Goal: Find specific page/section: Find specific page/section

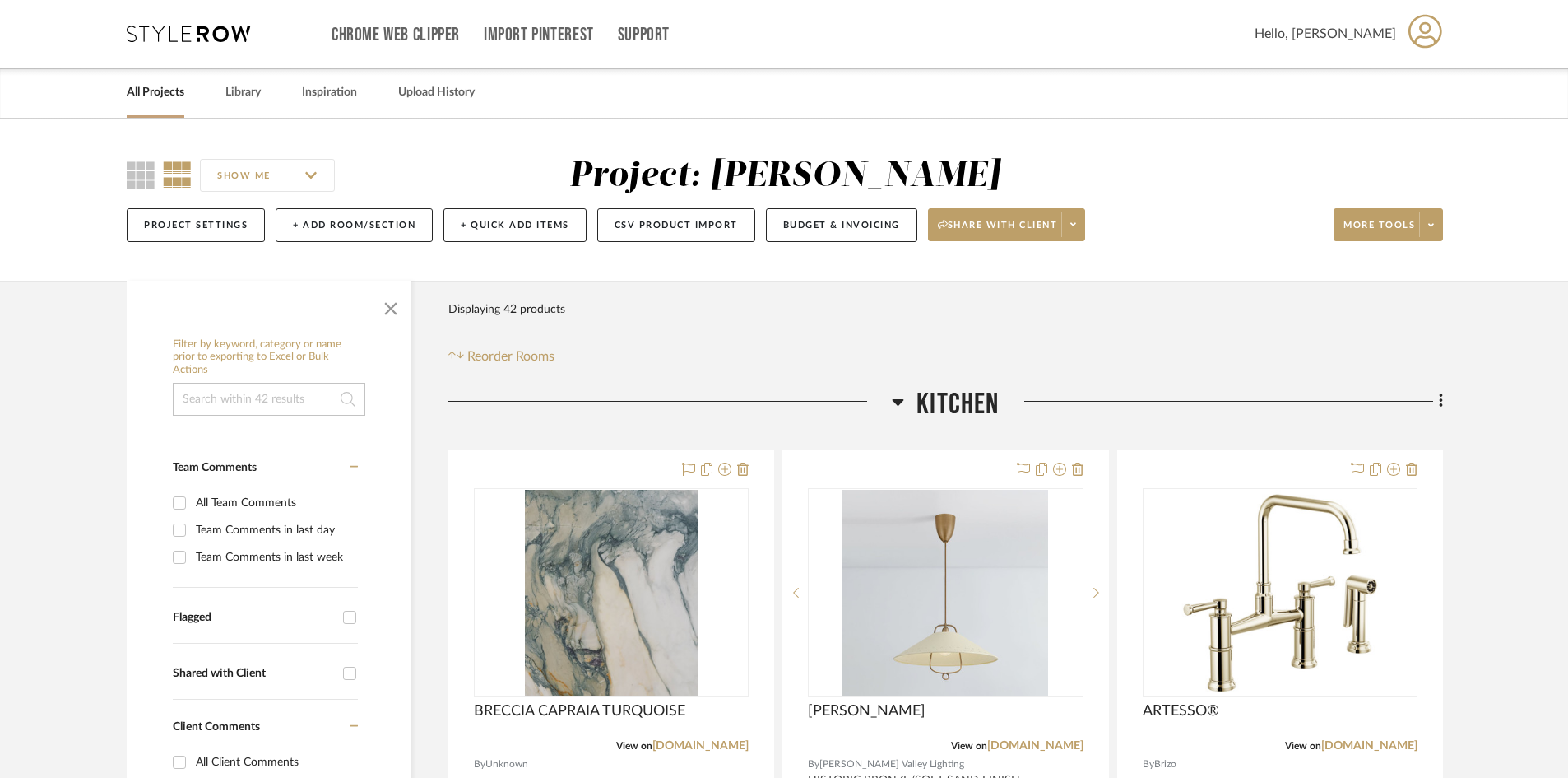
click at [184, 30] on icon at bounding box center [188, 34] width 123 height 16
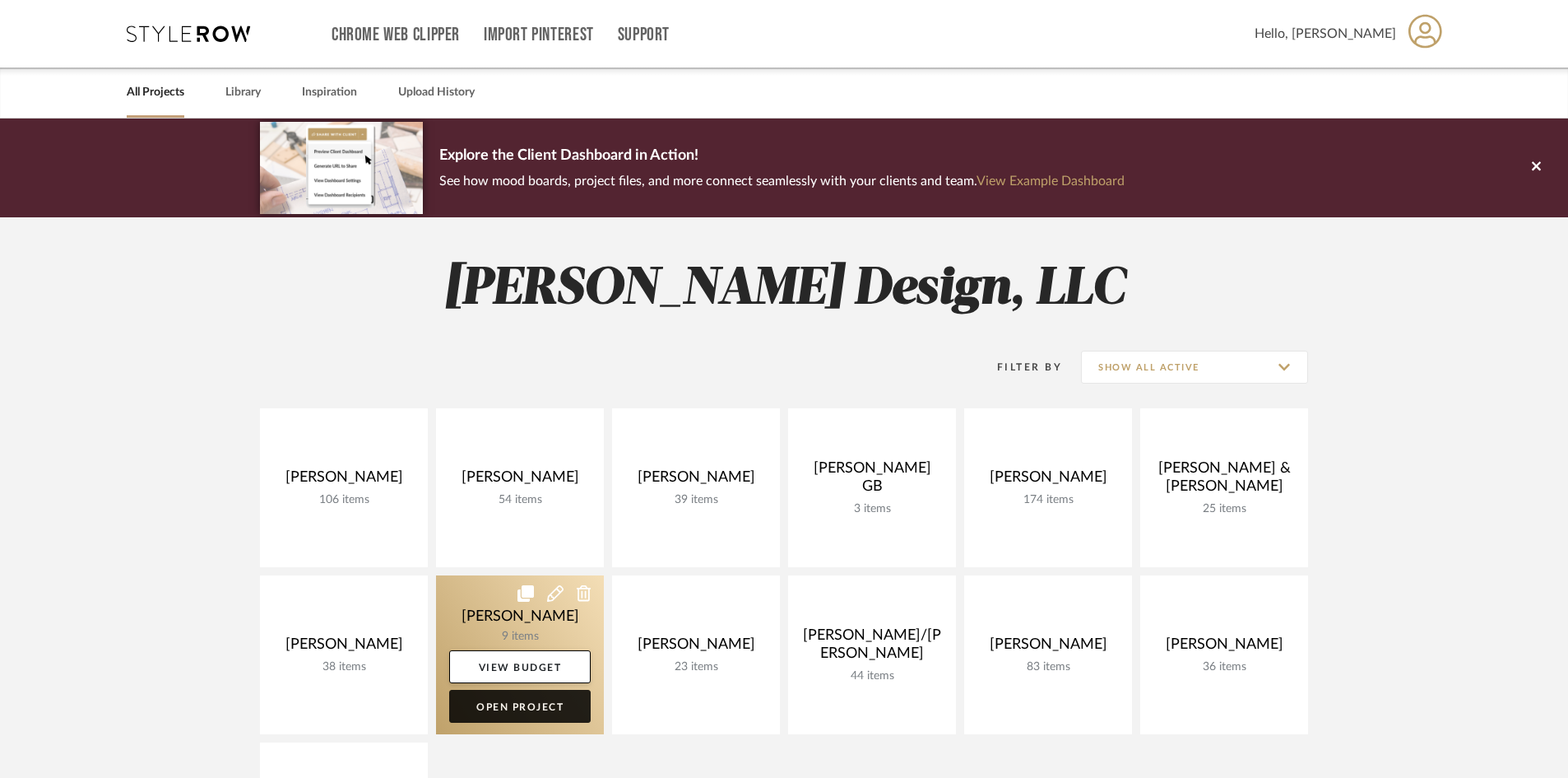
click at [540, 705] on link "Open Project" at bounding box center [520, 706] width 142 height 33
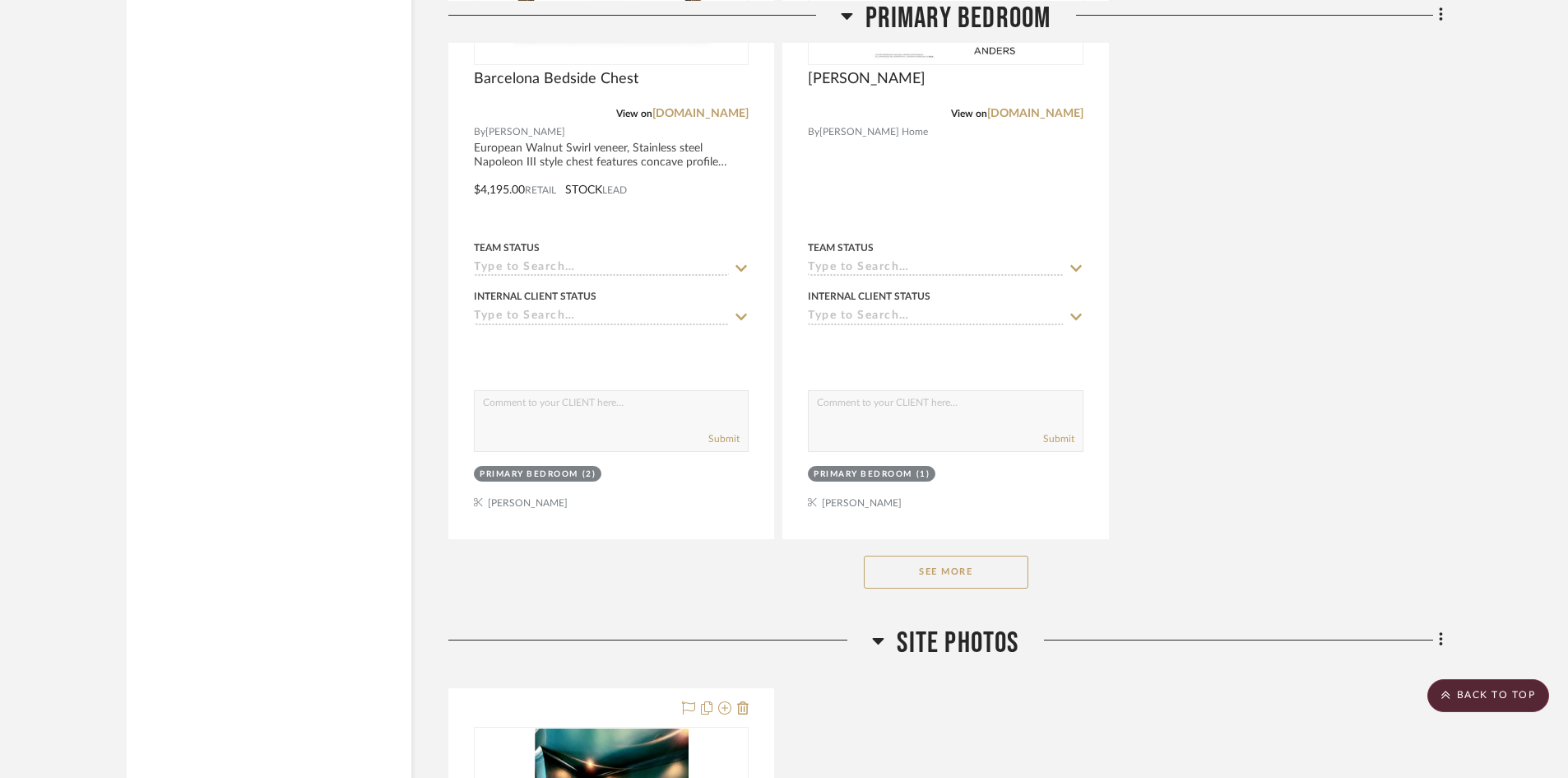
scroll to position [2305, 0]
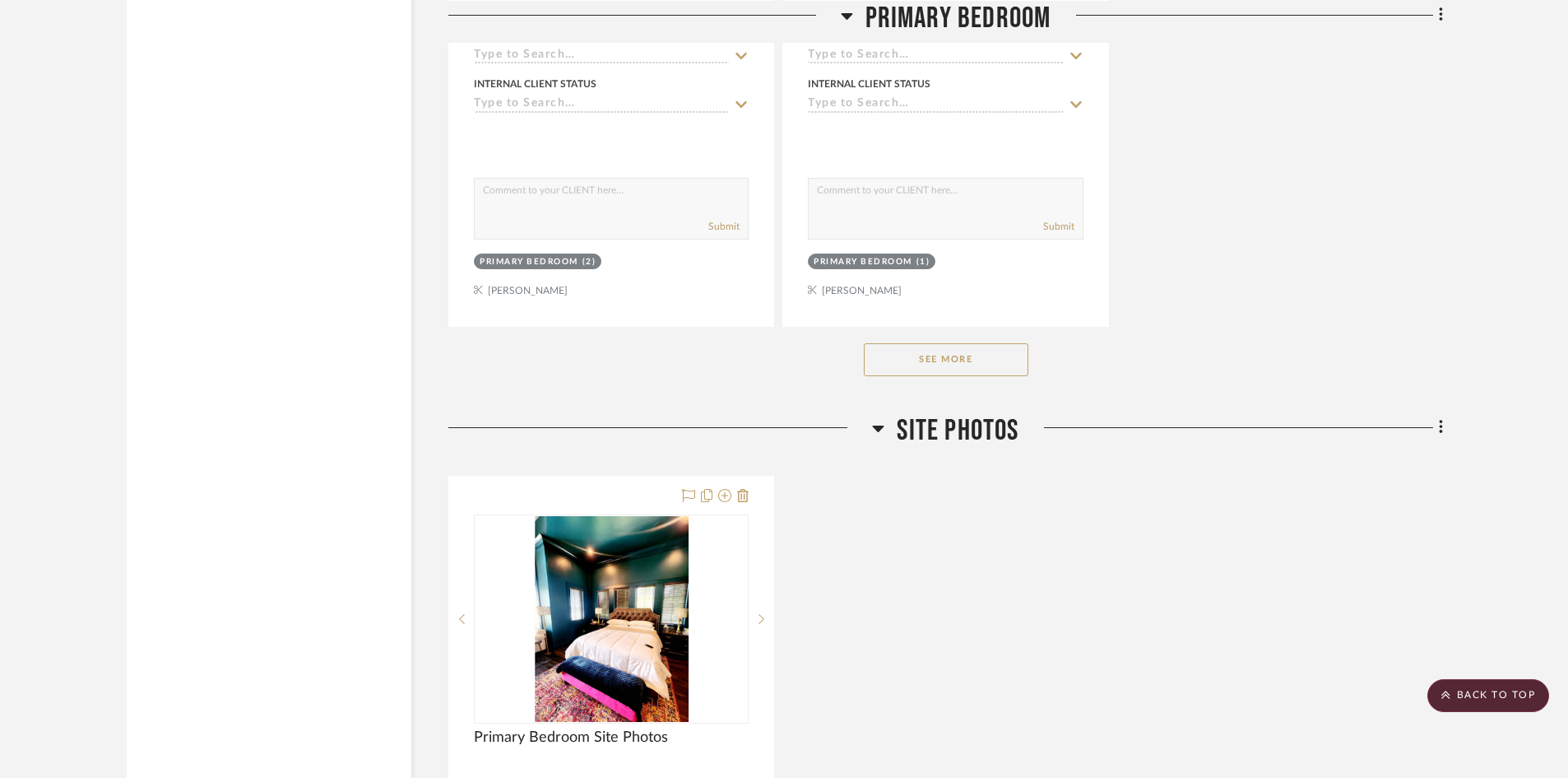
click at [980, 366] on button "See More" at bounding box center [946, 360] width 165 height 33
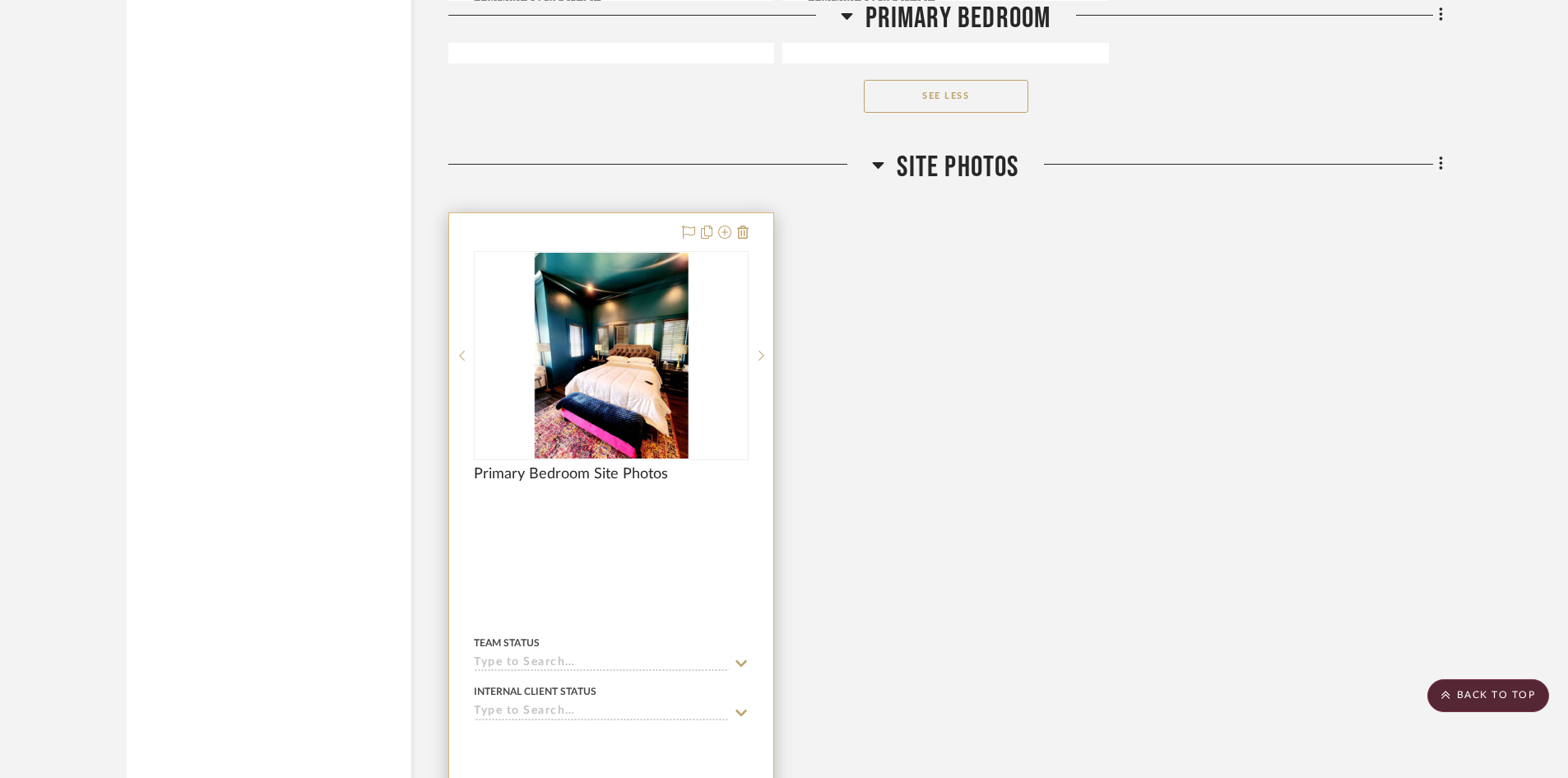
scroll to position [2634, 0]
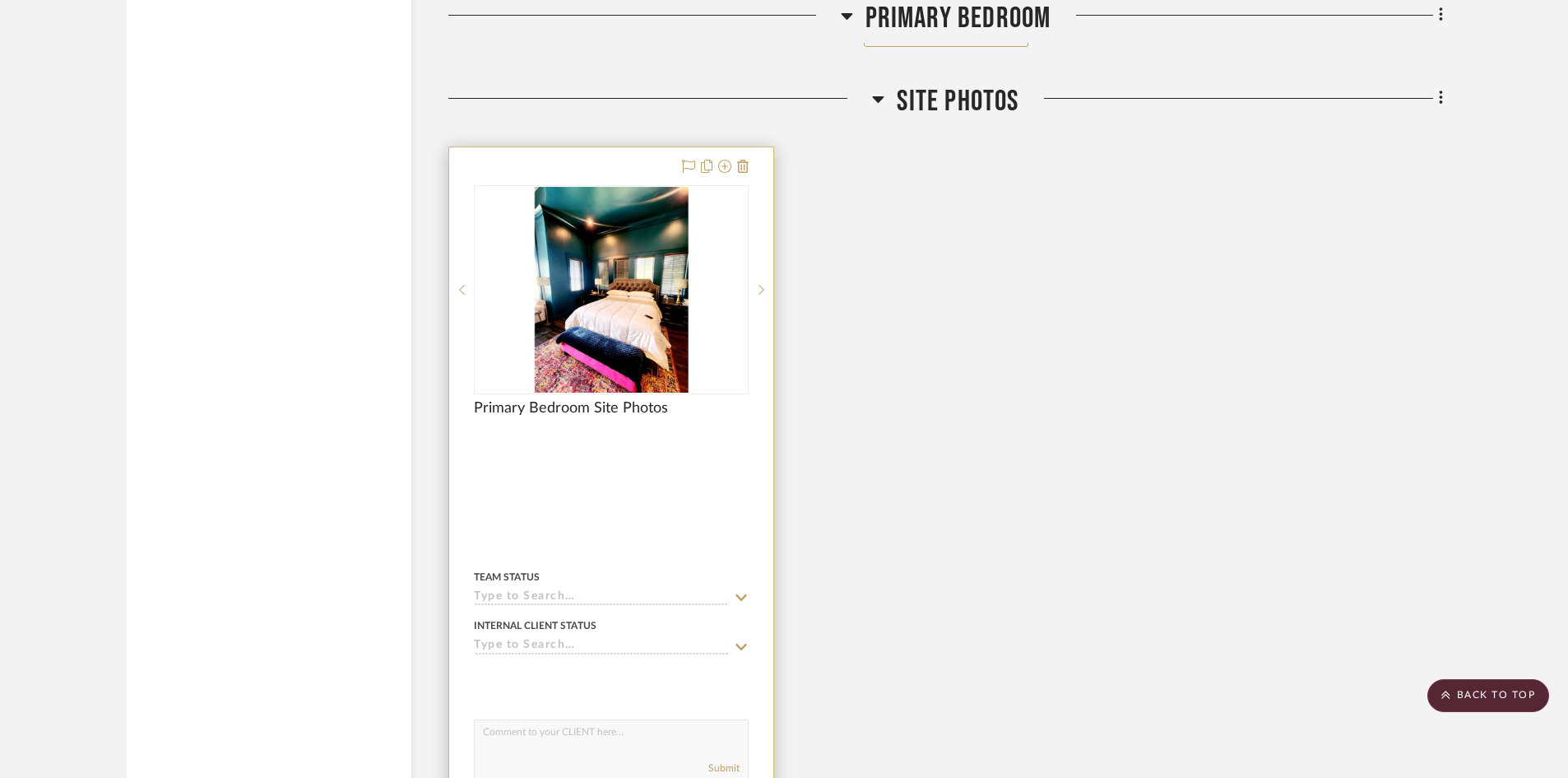
click at [618, 471] on div at bounding box center [612, 508] width 324 height 720
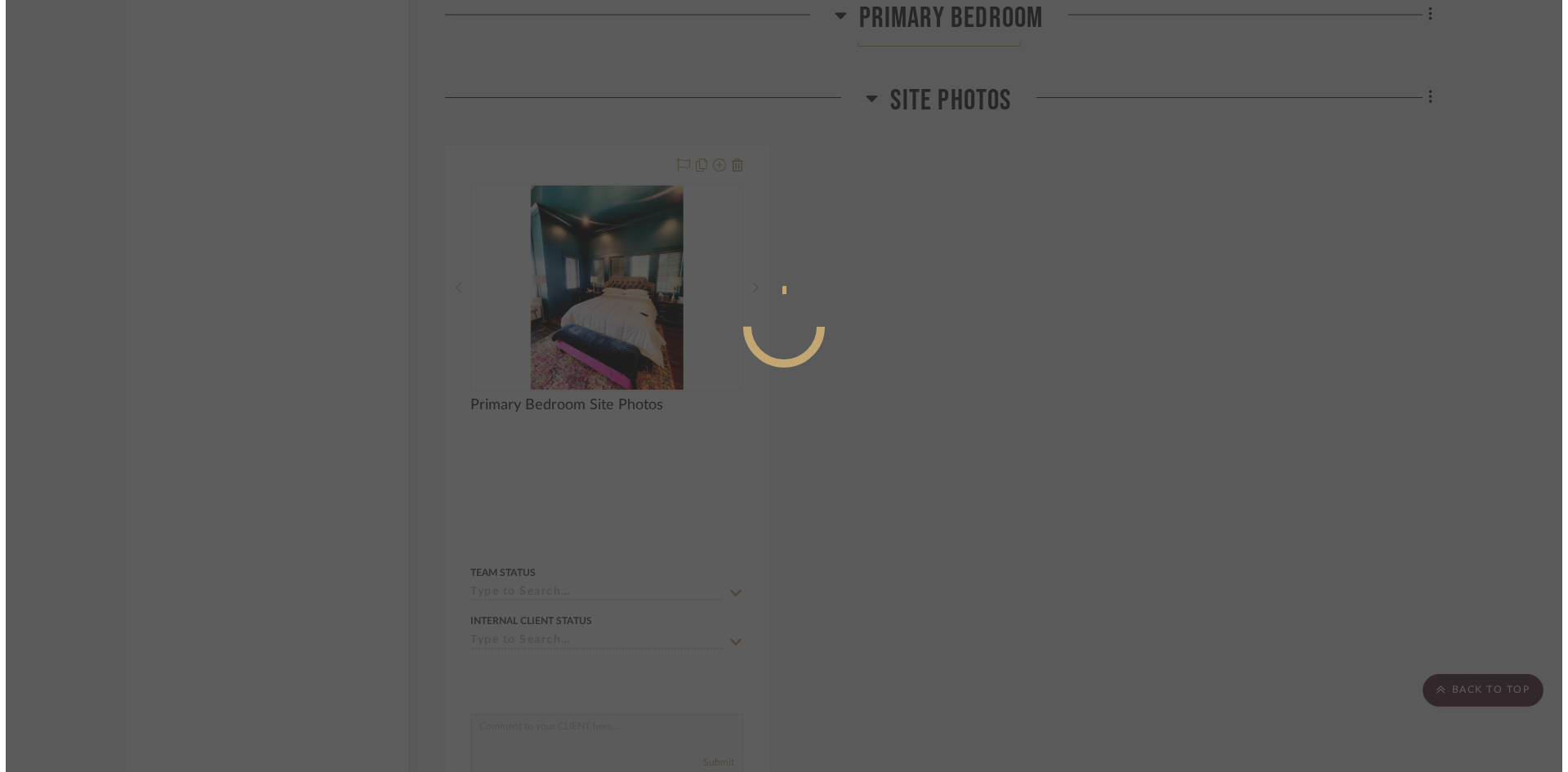
scroll to position [0, 0]
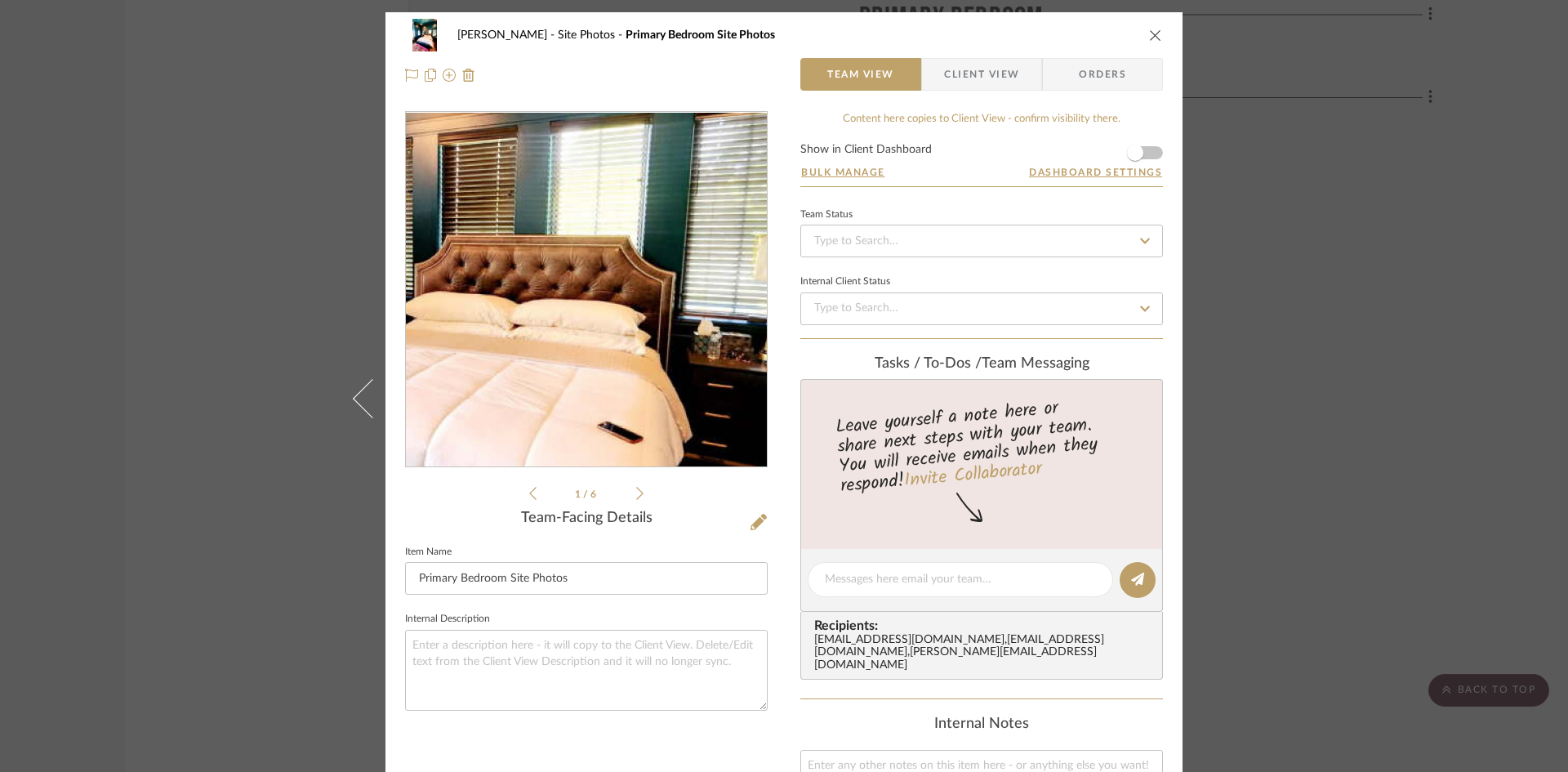
click at [634, 289] on img "0" at bounding box center [586, 290] width 266 height 355
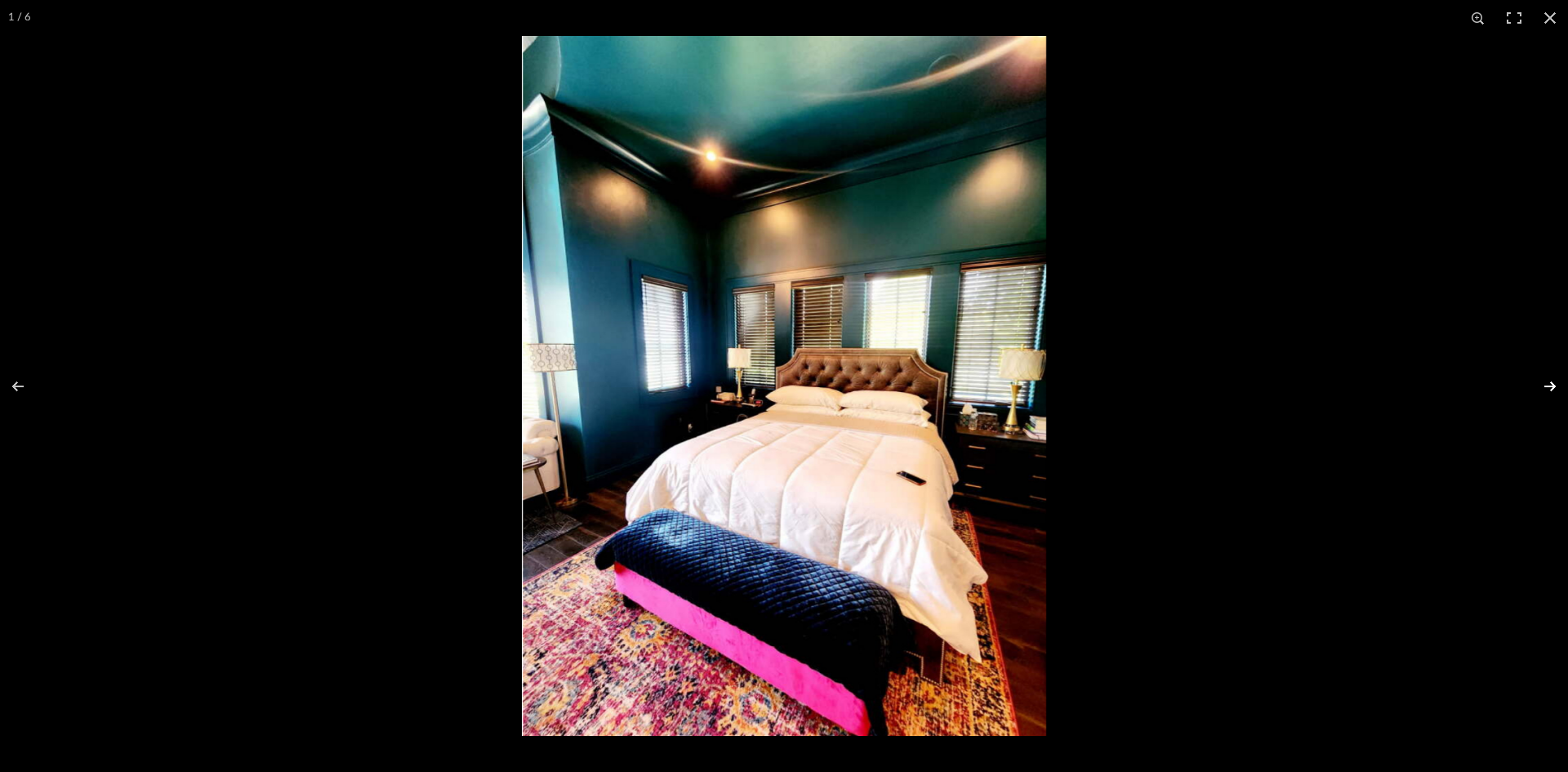
click at [1547, 384] on button at bounding box center [1540, 386] width 57 height 81
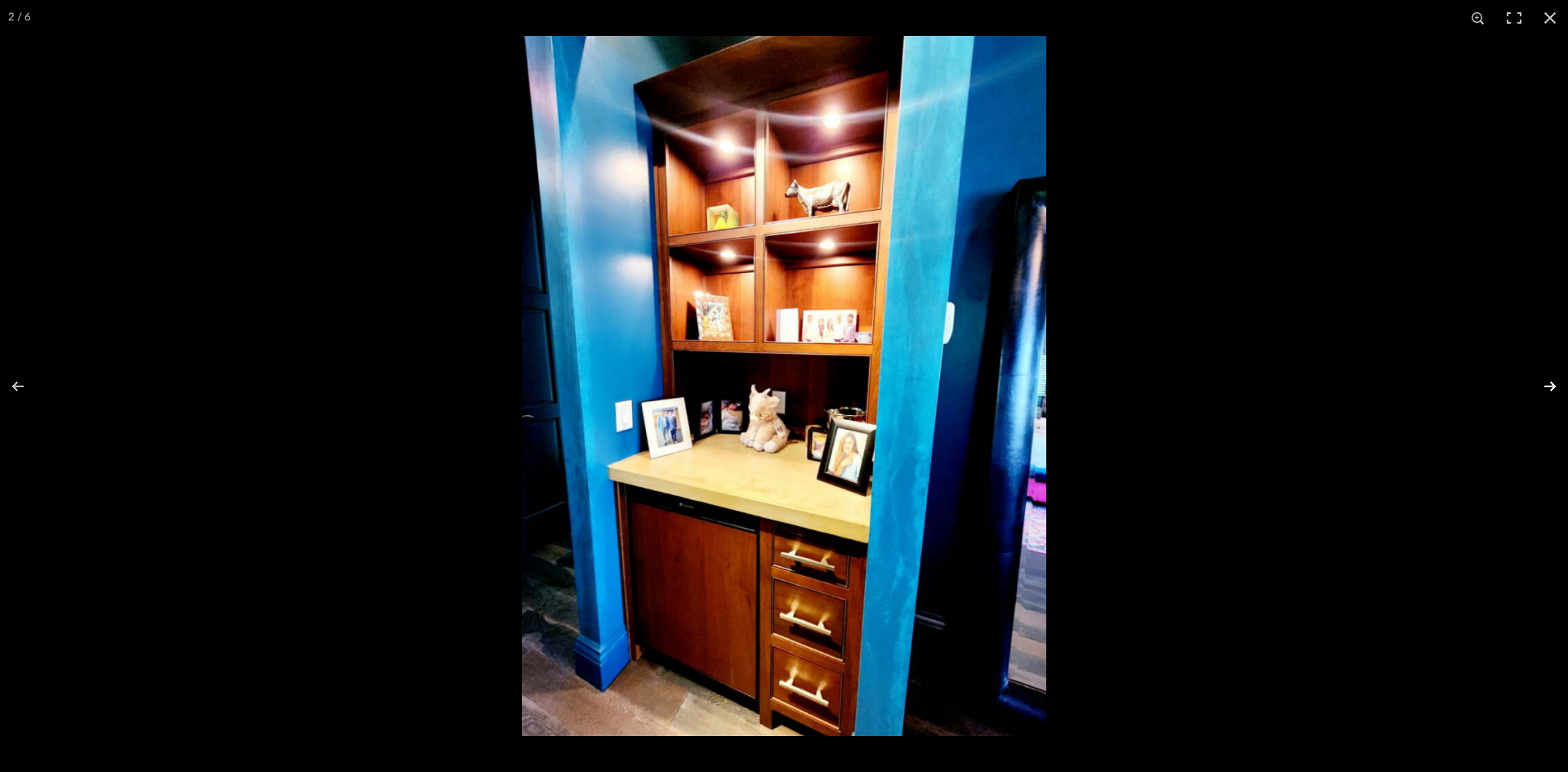
click at [1552, 382] on button at bounding box center [1540, 386] width 57 height 81
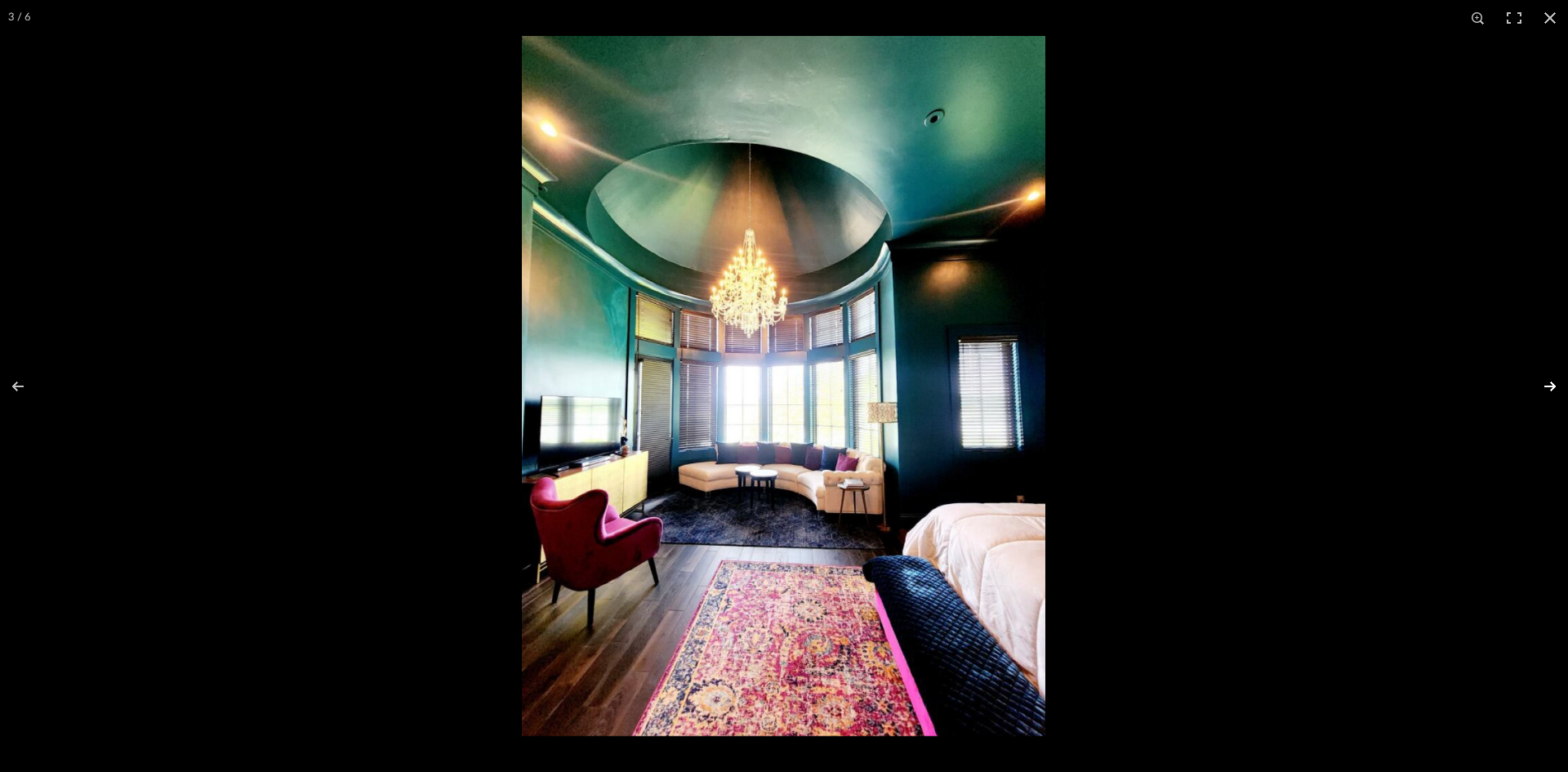
click at [1548, 386] on button at bounding box center [1540, 386] width 57 height 81
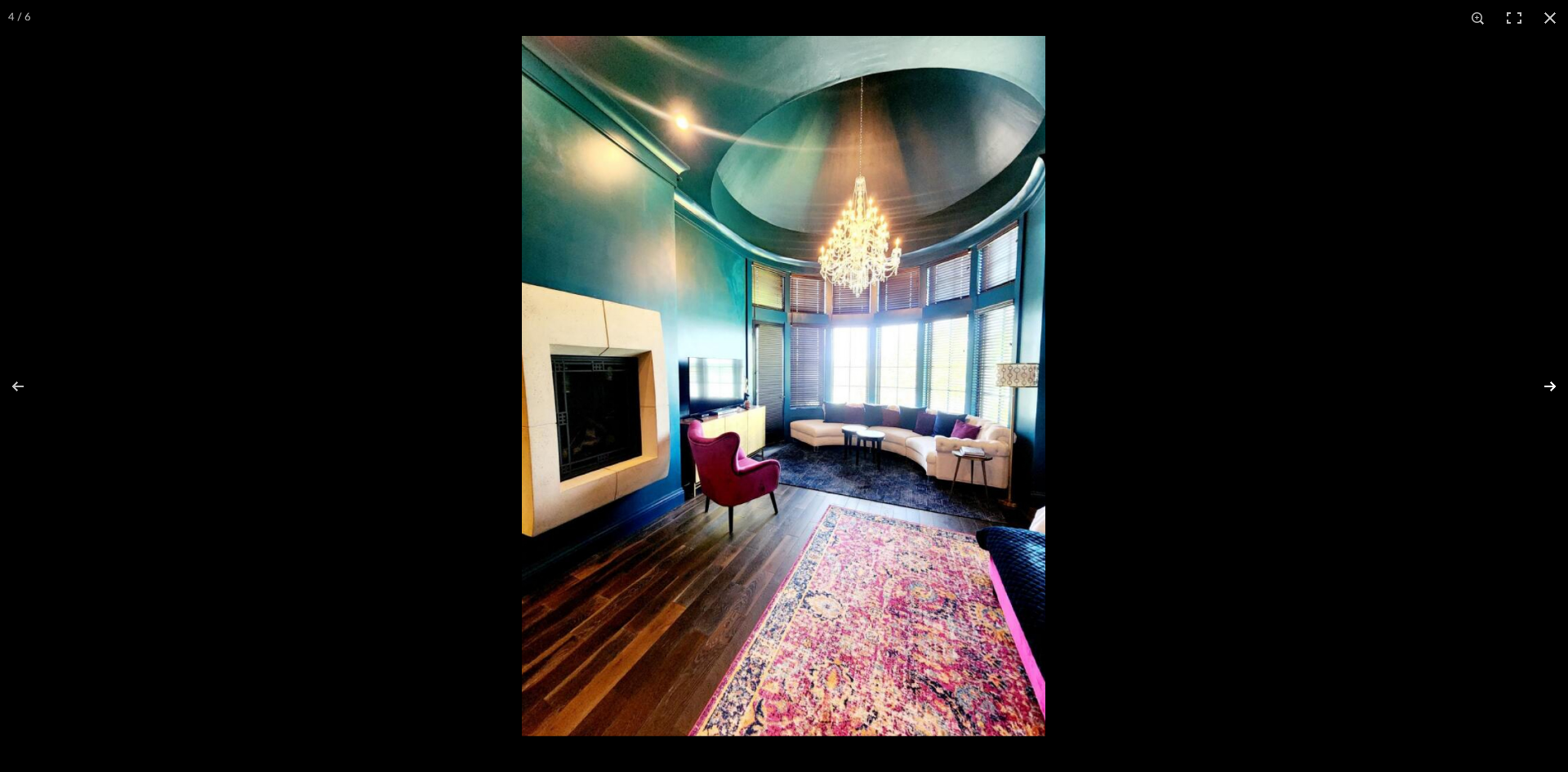
click at [1556, 386] on button at bounding box center [1540, 386] width 57 height 81
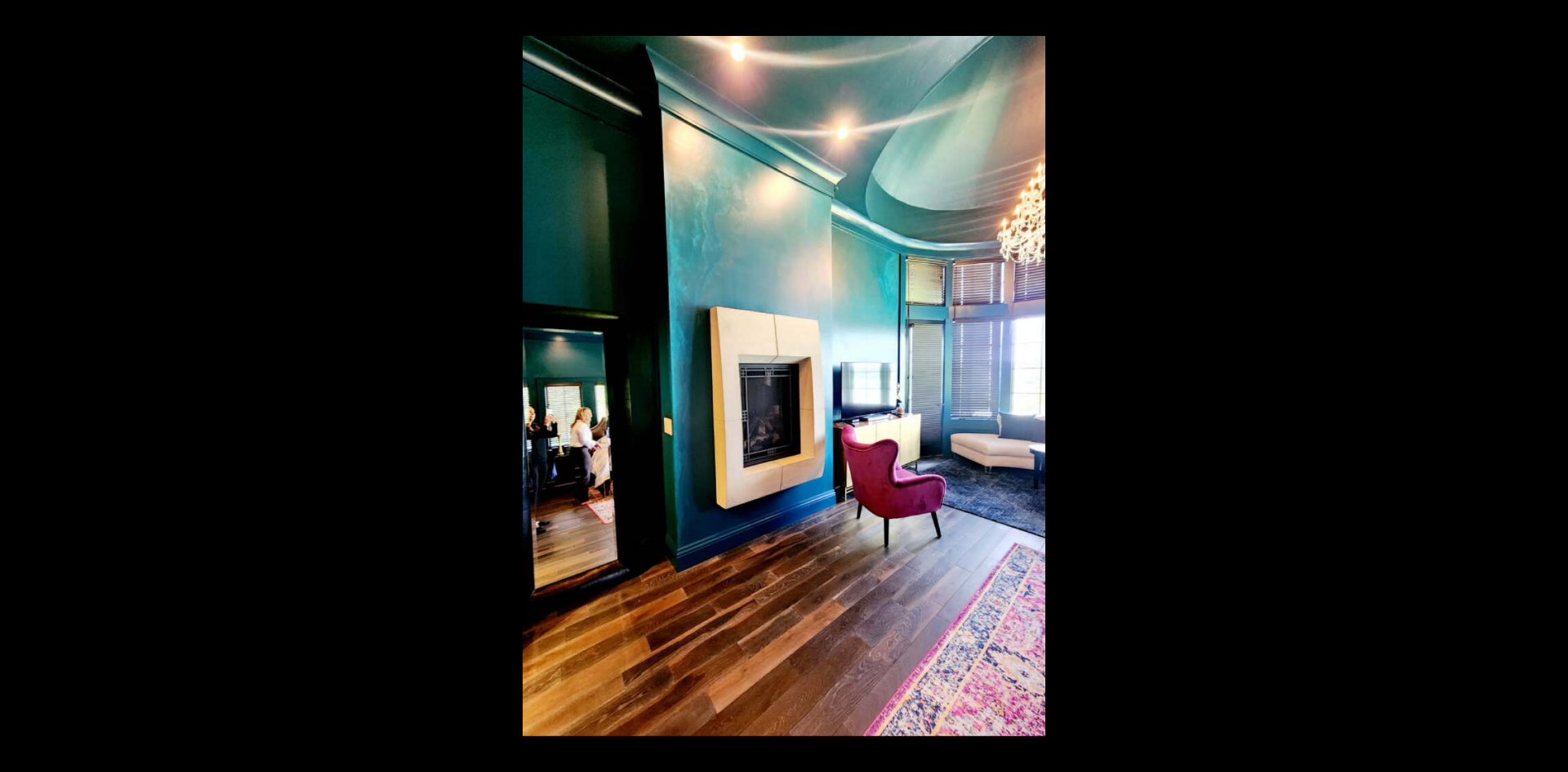
click at [1553, 386] on button at bounding box center [1540, 386] width 57 height 81
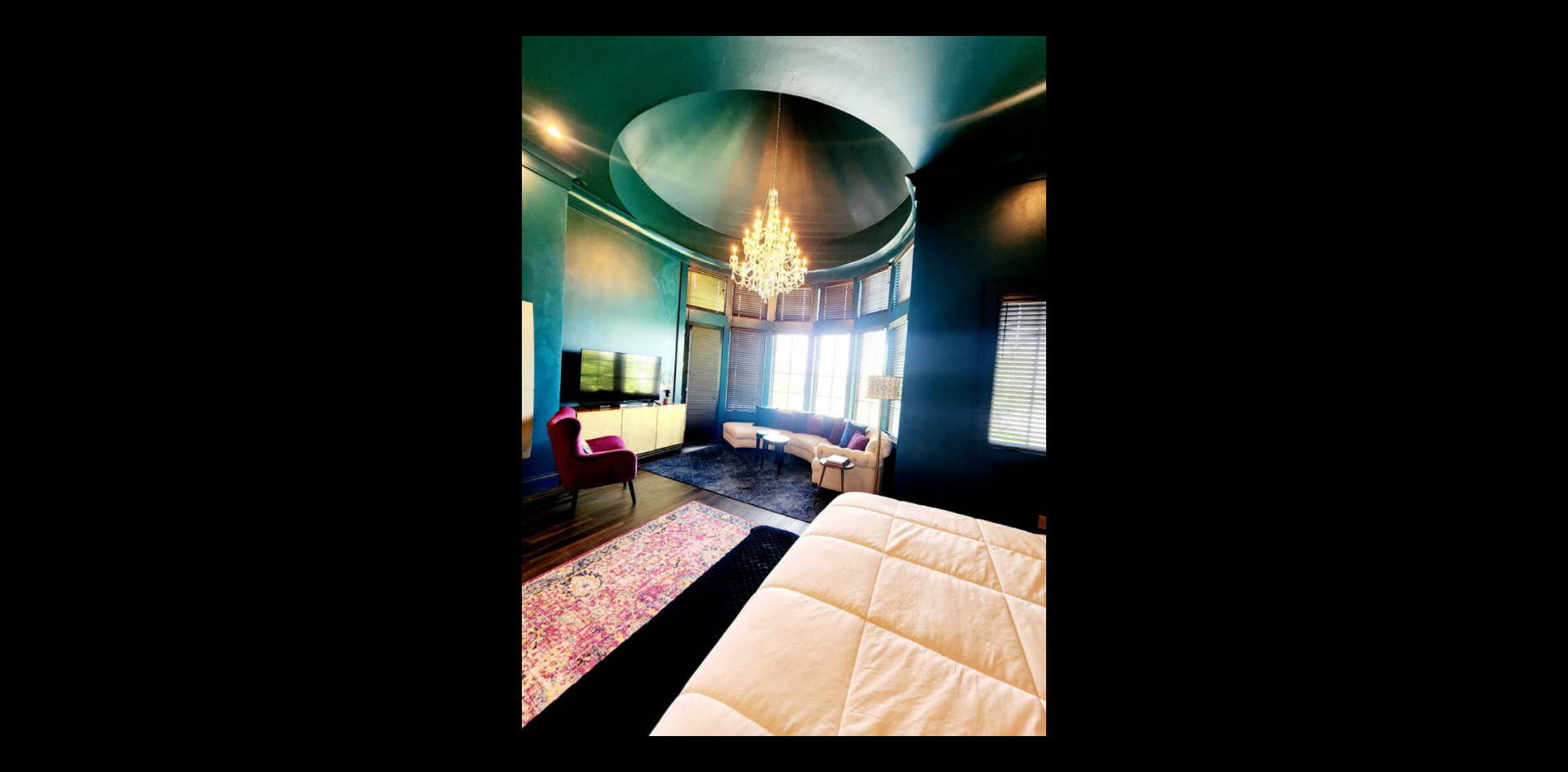
click at [1553, 386] on button at bounding box center [1540, 386] width 57 height 81
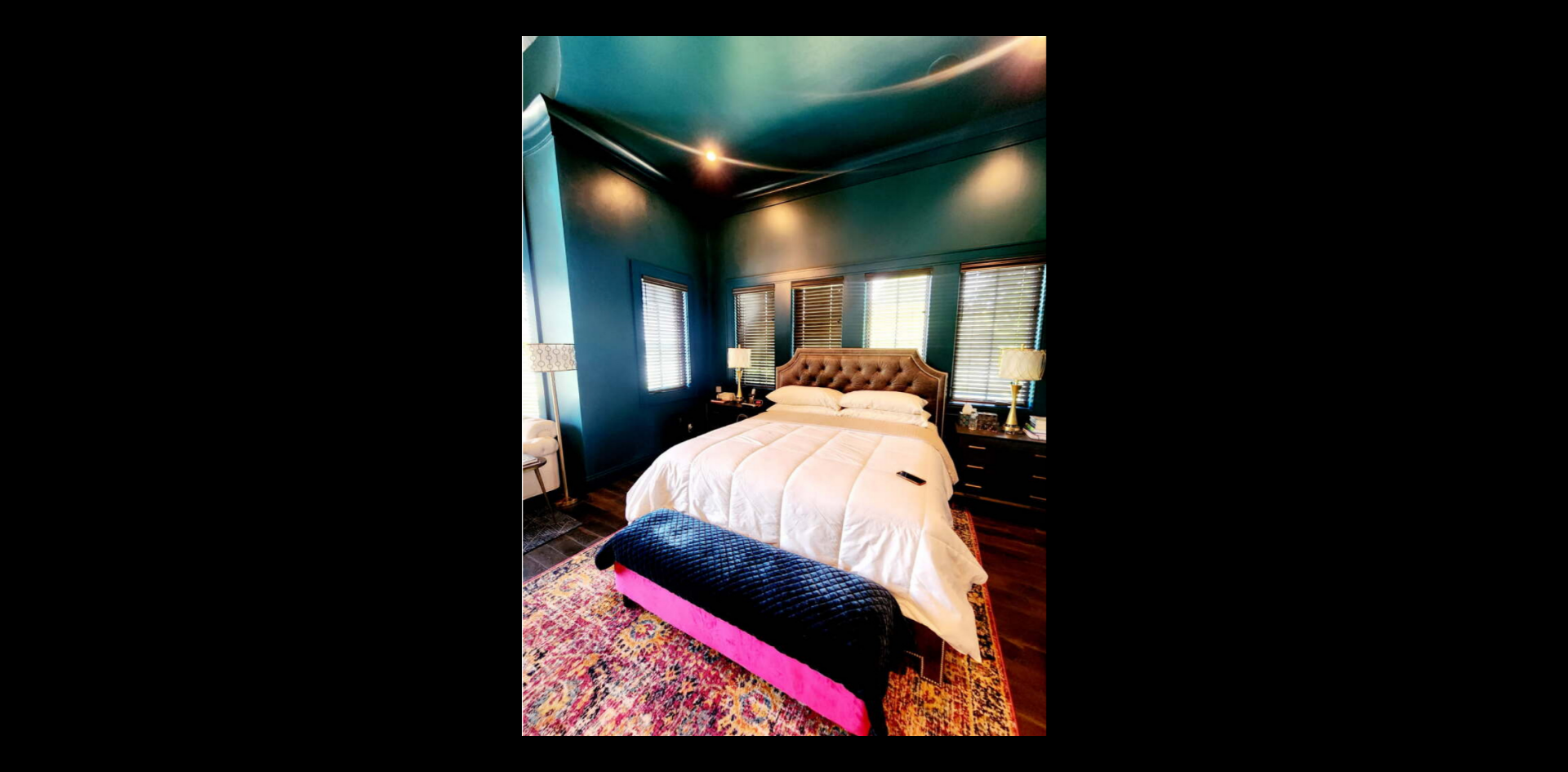
click at [1553, 386] on button at bounding box center [1540, 386] width 57 height 81
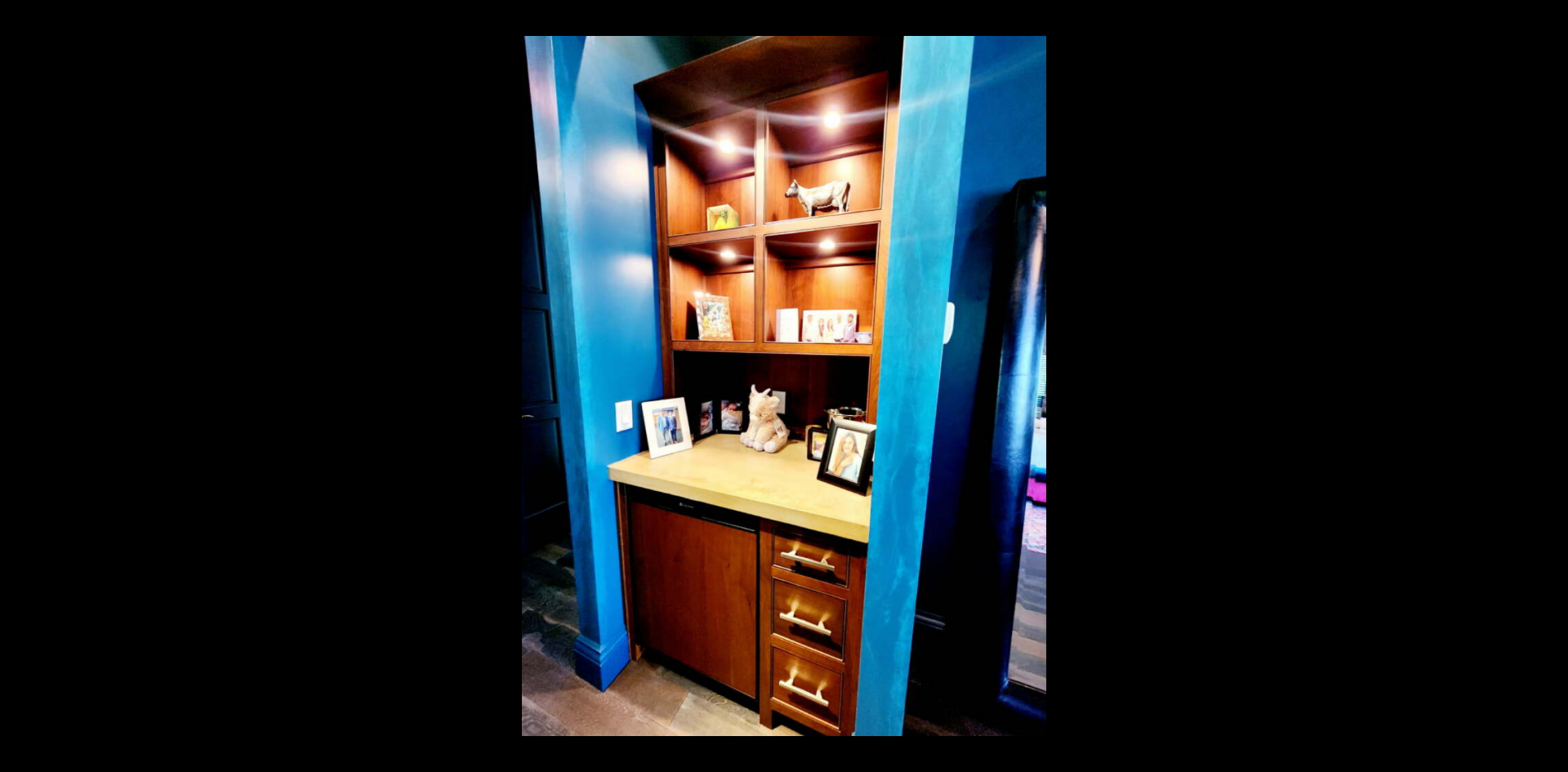
click at [1553, 386] on button at bounding box center [1540, 386] width 57 height 81
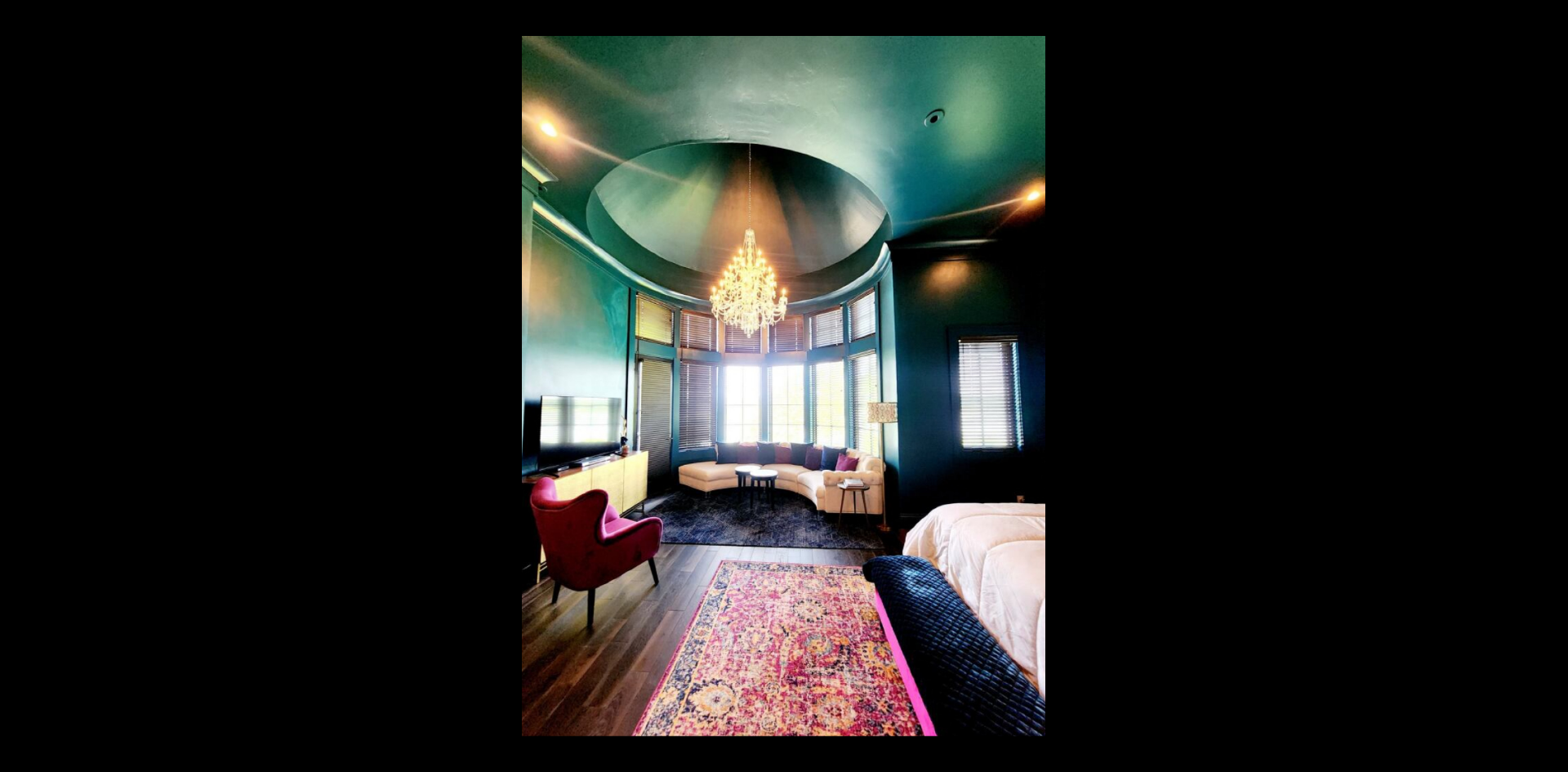
click at [1553, 386] on button at bounding box center [1540, 386] width 57 height 81
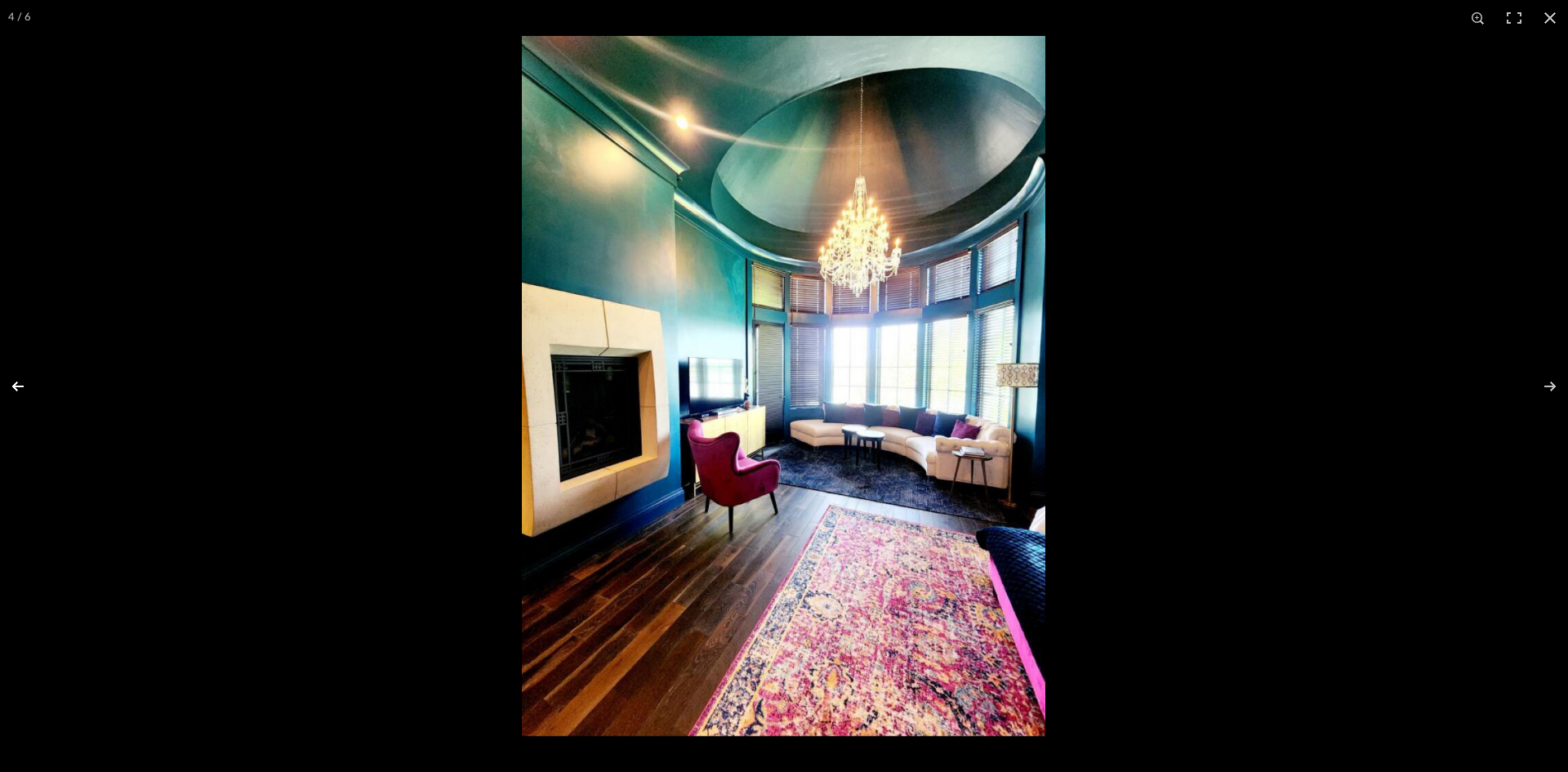
click at [22, 390] on button at bounding box center [28, 386] width 57 height 81
